Goal: Task Accomplishment & Management: Use online tool/utility

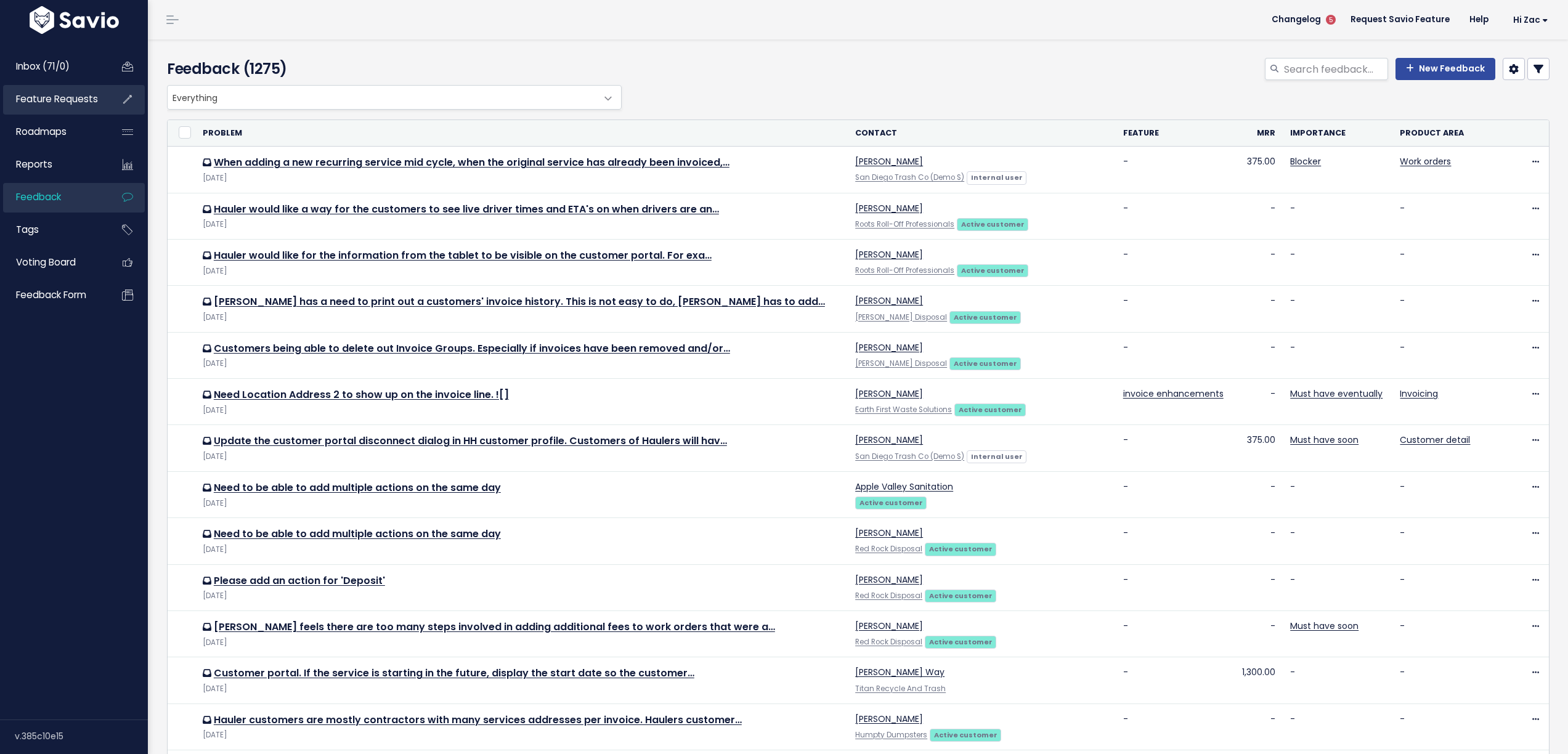
click at [64, 103] on span "Feature Requests" at bounding box center [57, 99] width 82 height 13
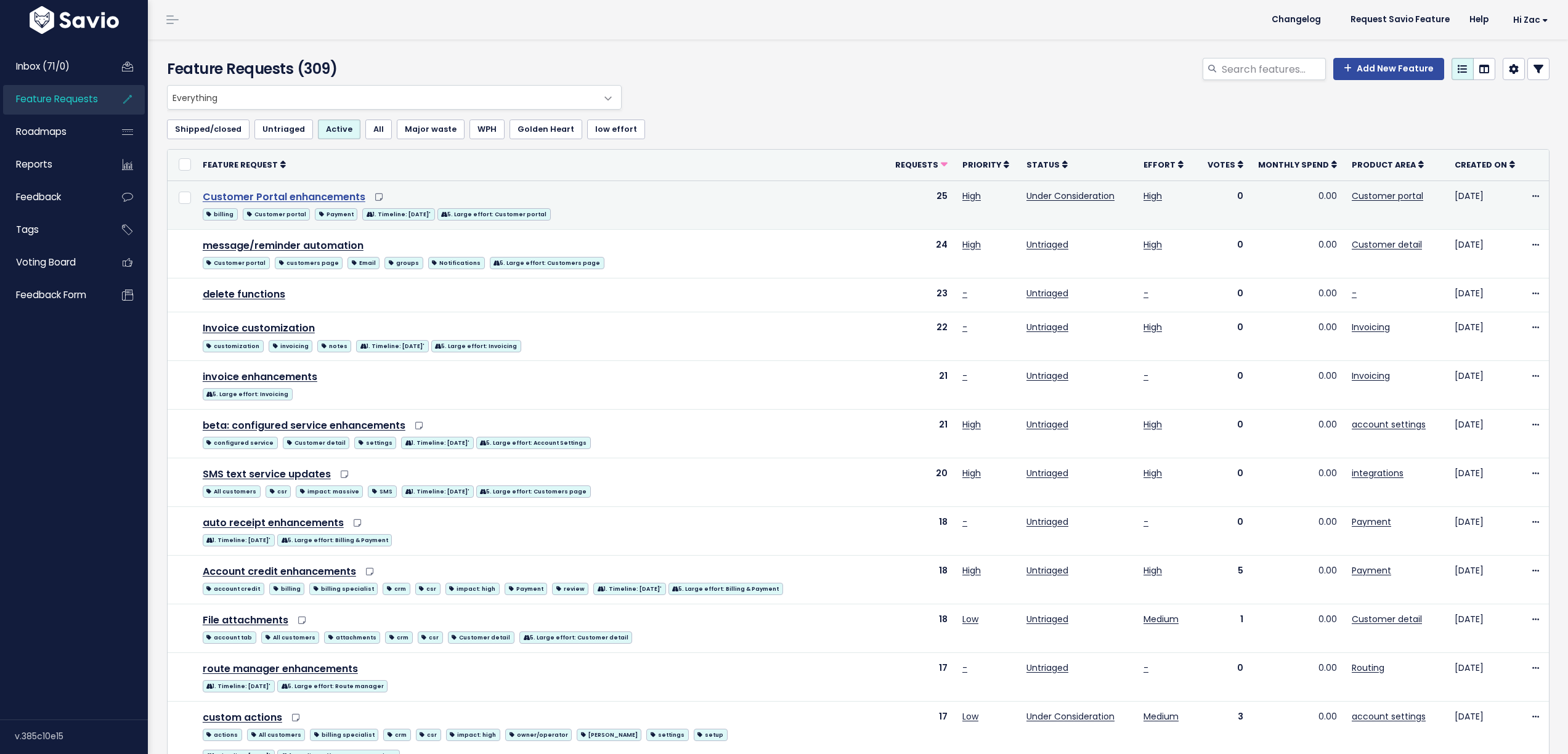
click at [242, 194] on link "Customer Portal enhancements" at bounding box center [283, 196] width 162 height 14
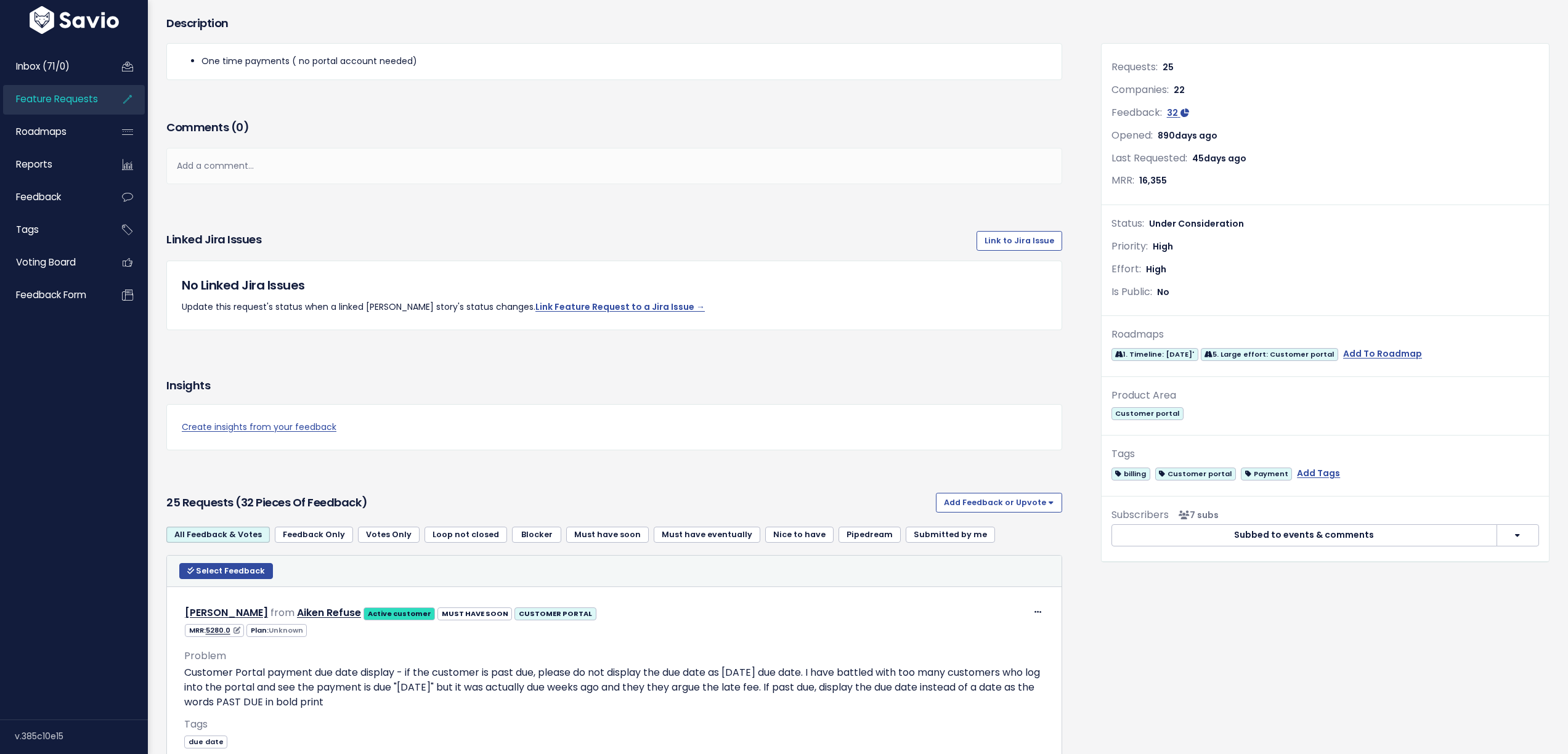
scroll to position [156, 0]
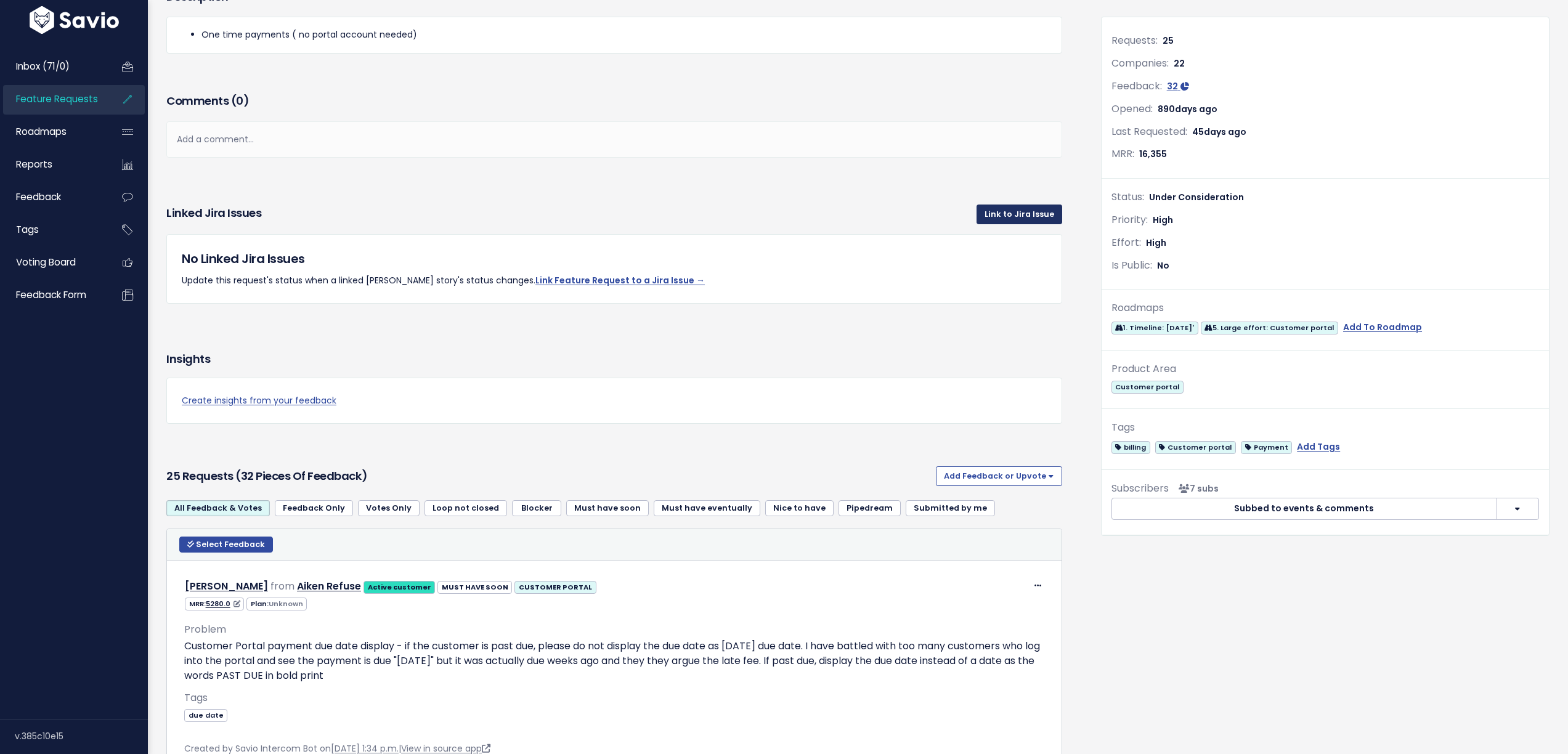
click at [1047, 211] on link "Link to Jira Issue" at bounding box center [1020, 214] width 86 height 20
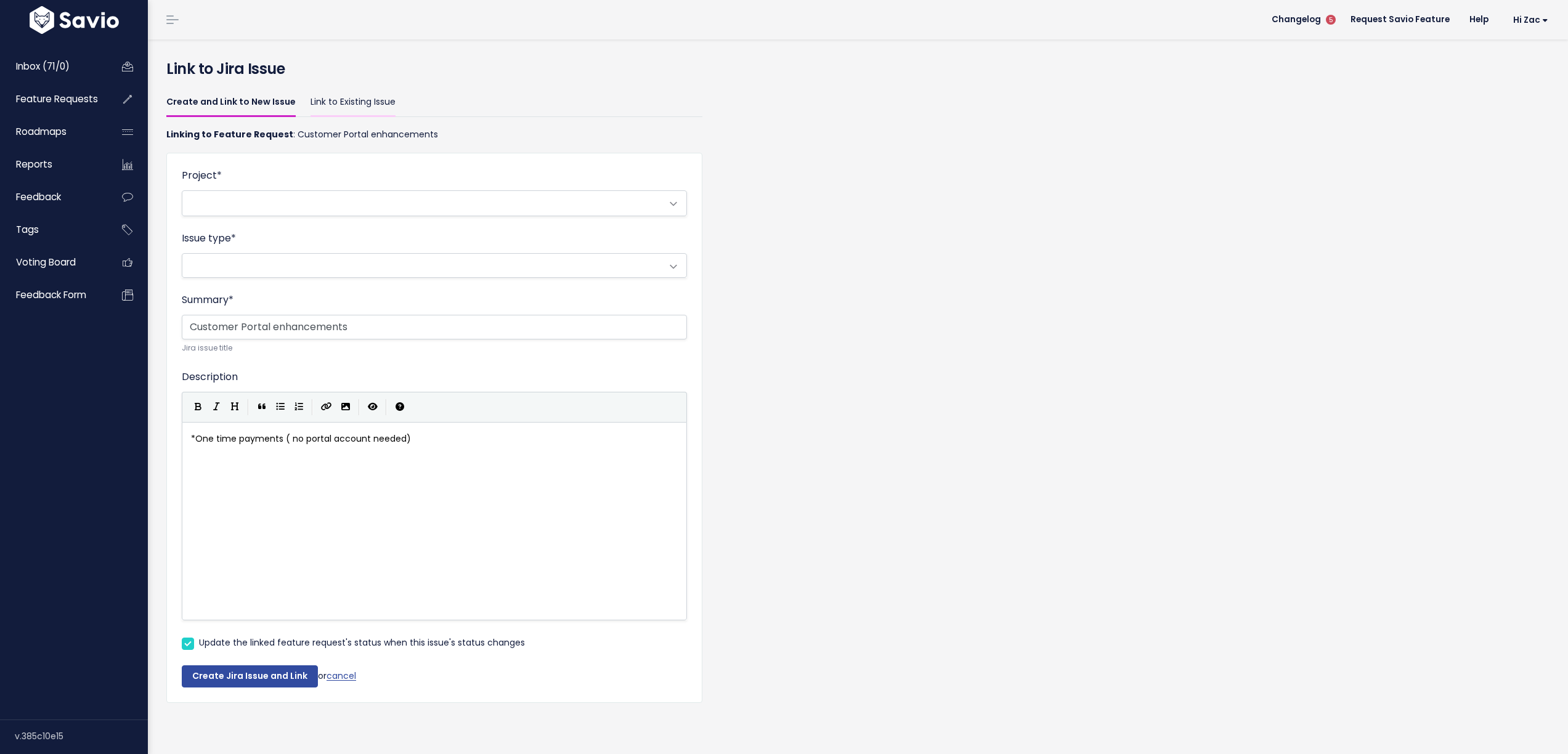
click at [337, 101] on link "Link to Existing Issue" at bounding box center [353, 103] width 85 height 29
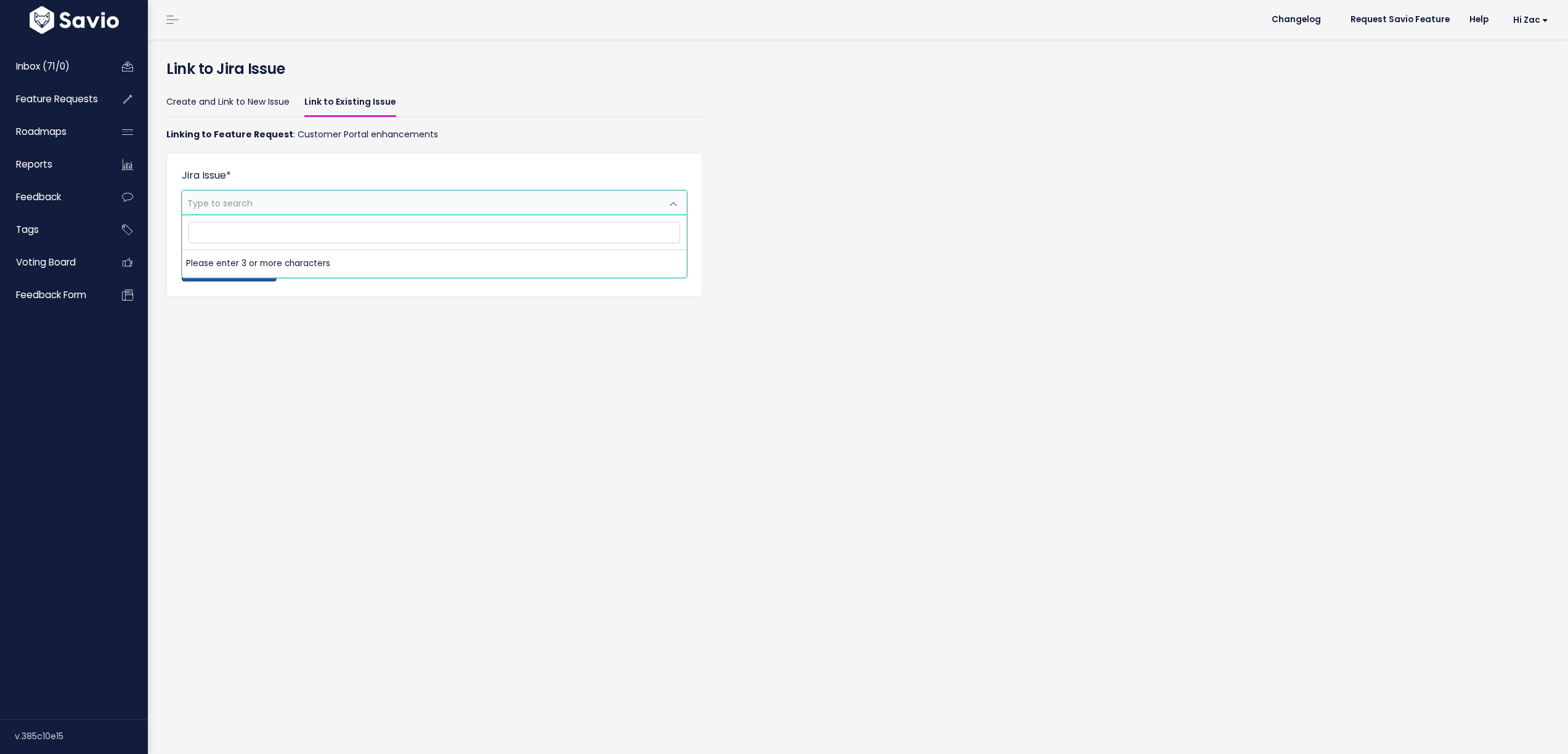
click at [302, 199] on span "Type to search" at bounding box center [421, 203] width 479 height 23
type input "hau"
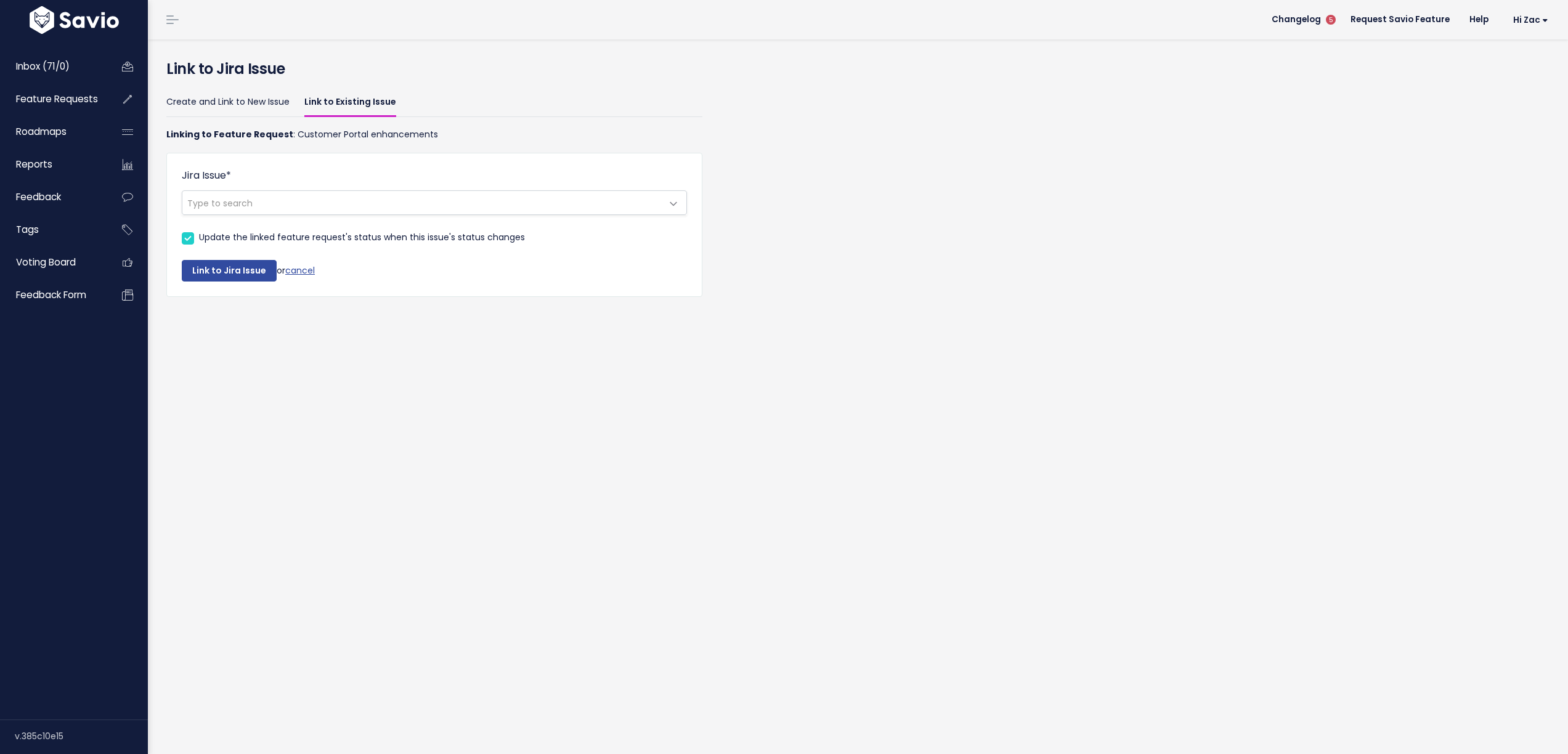
click at [920, 243] on div "Create and Link to New Issue Link to Existing Issue Linking to Feature Request …" at bounding box center [858, 205] width 1401 height 240
